Goal: Transaction & Acquisition: Purchase product/service

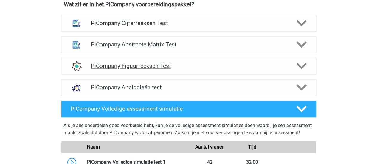
scroll to position [388, 0]
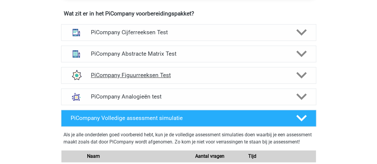
click at [175, 79] on h4 "PiCompany Figuurreeksen Test" at bounding box center [188, 75] width 195 height 7
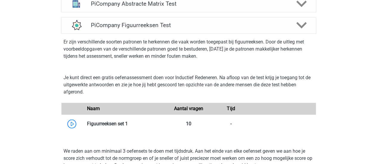
scroll to position [447, 0]
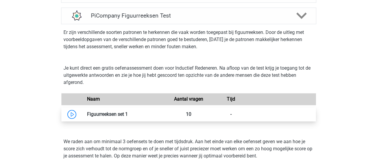
click at [128, 117] on link at bounding box center [128, 115] width 0 height 6
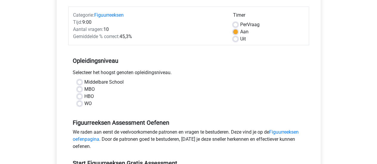
scroll to position [89, 0]
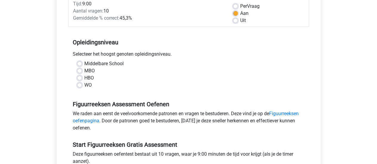
click at [85, 80] on label "HBO" at bounding box center [89, 78] width 10 height 7
click at [82, 80] on input "HBO" at bounding box center [79, 78] width 5 height 6
radio input "true"
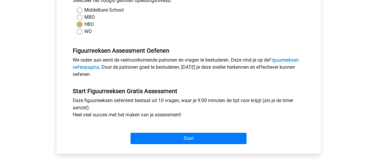
scroll to position [149, 0]
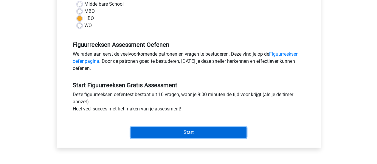
click at [200, 132] on input "Start" at bounding box center [189, 132] width 116 height 11
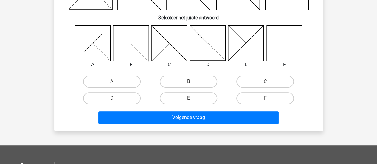
scroll to position [89, 0]
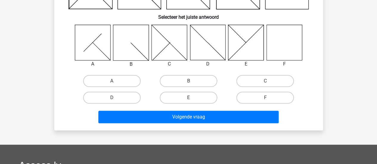
click at [268, 100] on input "F" at bounding box center [268, 100] width 4 height 4
radio input "true"
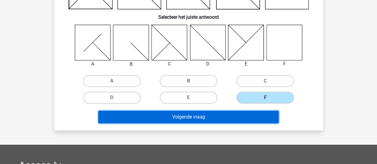
click at [207, 118] on button "Volgende vraag" at bounding box center [188, 117] width 180 height 13
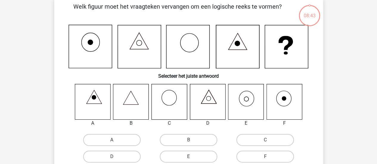
scroll to position [27, 0]
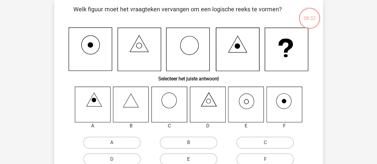
click at [192, 158] on label "E" at bounding box center [189, 160] width 58 height 12
click at [192, 160] on input "E" at bounding box center [191, 162] width 4 height 4
radio input "true"
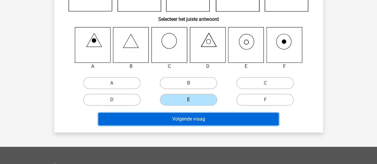
click at [207, 119] on button "Volgende vraag" at bounding box center [188, 119] width 180 height 13
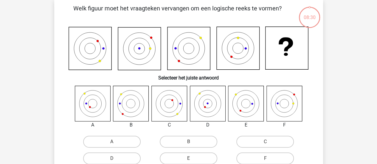
scroll to position [27, 0]
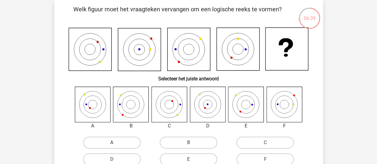
click at [114, 143] on label "A" at bounding box center [112, 143] width 58 height 12
click at [114, 143] on input "A" at bounding box center [114, 145] width 4 height 4
radio input "true"
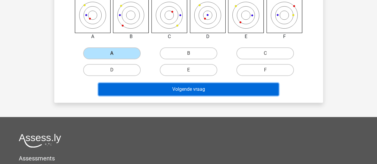
click at [190, 89] on button "Volgende vraag" at bounding box center [188, 89] width 180 height 13
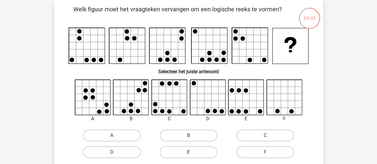
click at [180, 153] on label "E" at bounding box center [189, 152] width 58 height 12
click at [189, 153] on input "E" at bounding box center [191, 154] width 4 height 4
radio input "true"
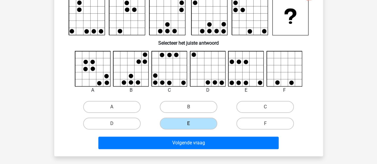
scroll to position [117, 0]
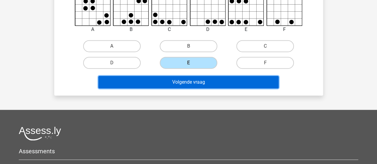
click at [203, 85] on button "Volgende vraag" at bounding box center [188, 82] width 180 height 13
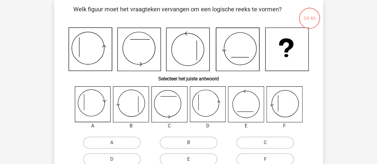
scroll to position [27, 0]
click at [115, 143] on input "A" at bounding box center [114, 145] width 4 height 4
radio input "true"
click at [116, 159] on label "D" at bounding box center [112, 160] width 58 height 12
click at [116, 160] on input "D" at bounding box center [114, 162] width 4 height 4
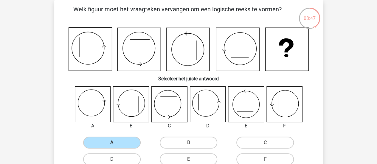
radio input "true"
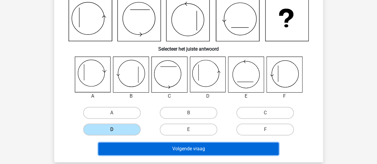
click at [189, 149] on button "Volgende vraag" at bounding box center [188, 149] width 180 height 13
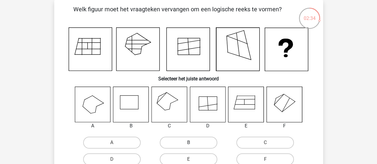
drag, startPoint x: 191, startPoint y: 143, endPoint x: 195, endPoint y: 142, distance: 3.3
click at [191, 143] on input "B" at bounding box center [191, 145] width 4 height 4
radio input "true"
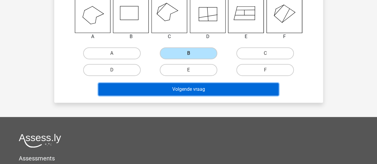
click at [203, 89] on button "Volgende vraag" at bounding box center [188, 89] width 180 height 13
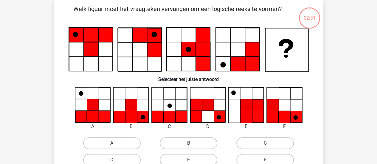
scroll to position [27, 0]
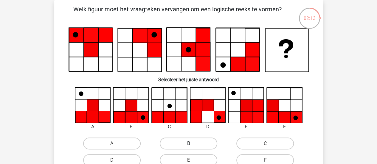
click at [183, 144] on label "B" at bounding box center [189, 144] width 58 height 12
click at [189, 144] on input "B" at bounding box center [191, 146] width 4 height 4
radio input "true"
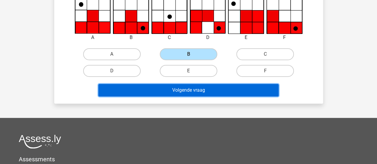
click at [229, 89] on button "Volgende vraag" at bounding box center [188, 90] width 180 height 13
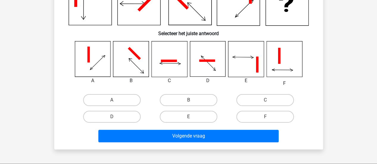
scroll to position [89, 0]
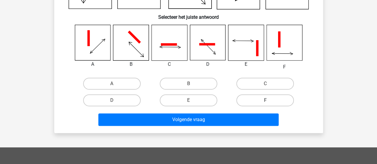
click at [270, 101] on label "F" at bounding box center [266, 101] width 58 height 12
click at [269, 101] on input "F" at bounding box center [268, 103] width 4 height 4
radio input "true"
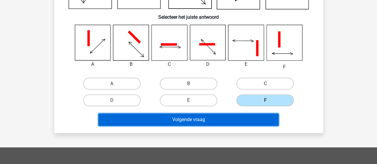
click at [227, 123] on button "Volgende vraag" at bounding box center [188, 120] width 180 height 13
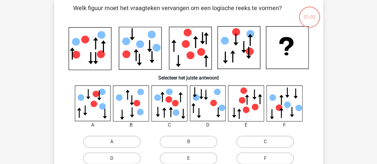
scroll to position [27, 0]
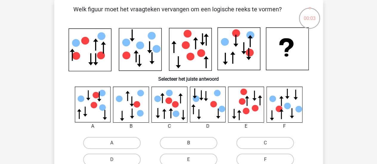
click at [188, 142] on label "B" at bounding box center [189, 143] width 58 height 12
click at [189, 143] on input "B" at bounding box center [191, 145] width 4 height 4
radio input "true"
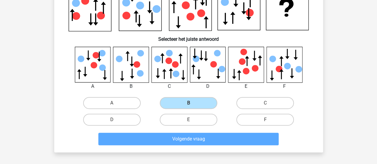
scroll to position [117, 0]
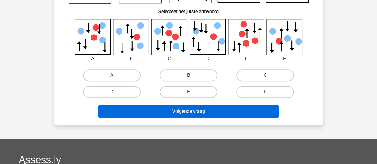
scroll to position [57, 0]
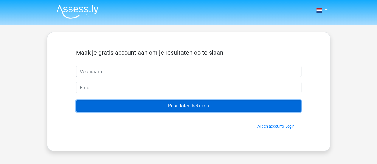
click at [207, 105] on input "Resultaten bekijken" at bounding box center [189, 106] width 226 height 11
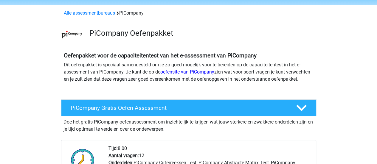
scroll to position [30, 0]
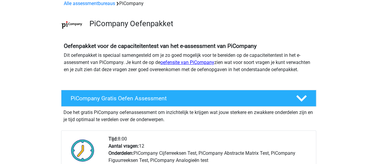
click at [194, 62] on link "oefensite van PiCompany" at bounding box center [187, 63] width 54 height 6
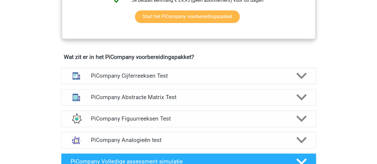
scroll to position [358, 0]
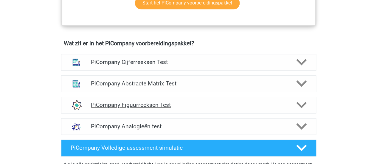
click at [305, 110] on icon at bounding box center [302, 105] width 10 height 10
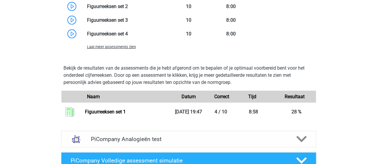
scroll to position [686, 0]
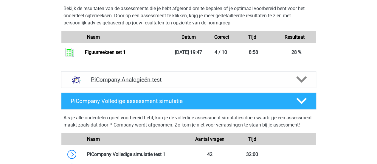
click at [199, 83] on h4 "PiCompany Analogieën test" at bounding box center [188, 79] width 195 height 7
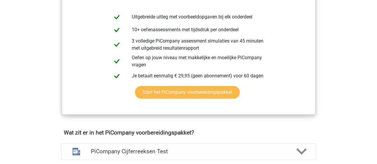
scroll to position [268, 0]
click at [190, 96] on link "Start het PiCompany voorbereidingspakket" at bounding box center [187, 92] width 105 height 13
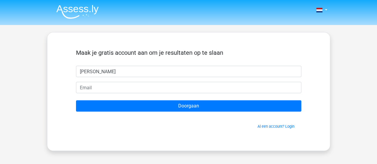
type input "[PERSON_NAME]"
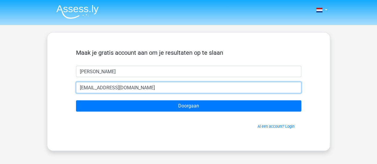
type input "[EMAIL_ADDRESS][DOMAIN_NAME]"
click at [76, 101] on input "Doorgaan" at bounding box center [189, 106] width 226 height 11
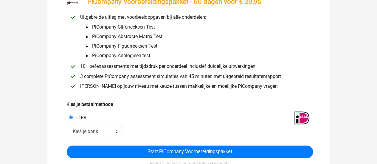
scroll to position [60, 0]
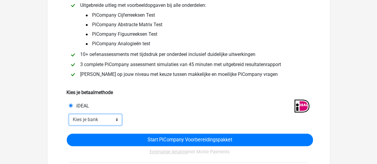
click at [111, 122] on select "Kies je bank ABN AMRO ING Rabobank ASN Bank bunq Knab N26 NN Regiobank Revolut …" at bounding box center [95, 119] width 53 height 11
select select "ideal_[SWIFT_CODE]"
click at [69, 115] on select "Kies je bank ABN AMRO ING Rabobank ASN Bank bunq Knab N26 NN Regiobank Revolut …" at bounding box center [95, 119] width 53 height 11
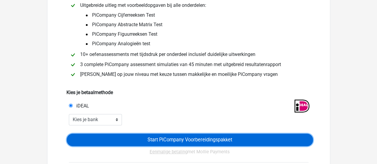
click at [189, 138] on input "Start PiCompany Voorbereidingspakket" at bounding box center [190, 140] width 246 height 13
